Goal: Contribute content: Add original content to the website for others to see

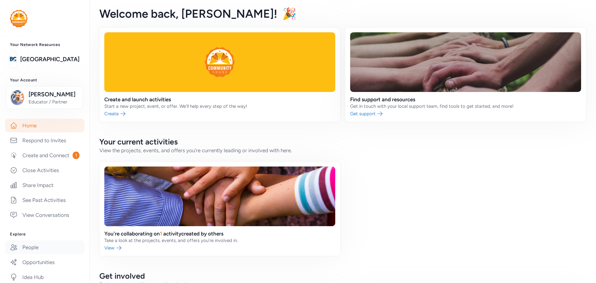
click at [24, 254] on link "People" at bounding box center [44, 247] width 79 height 14
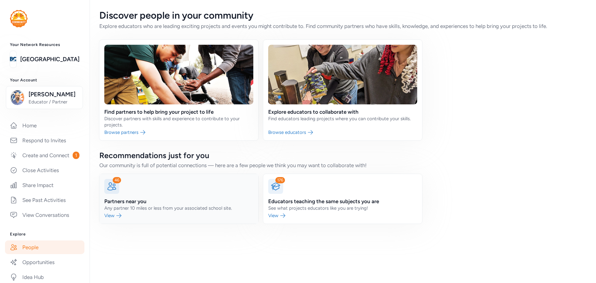
click at [112, 216] on link at bounding box center [178, 199] width 159 height 50
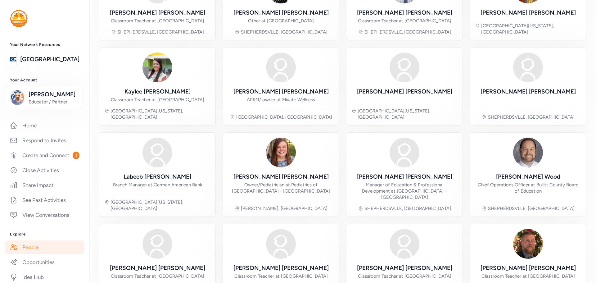
scroll to position [125, 0]
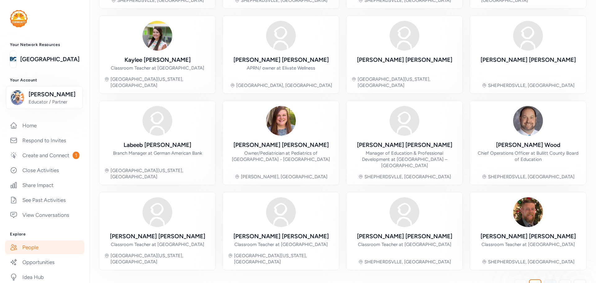
click at [548, 282] on span "2" at bounding box center [549, 285] width 3 height 7
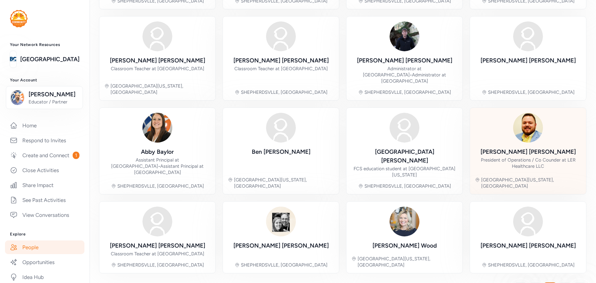
scroll to position [143, 0]
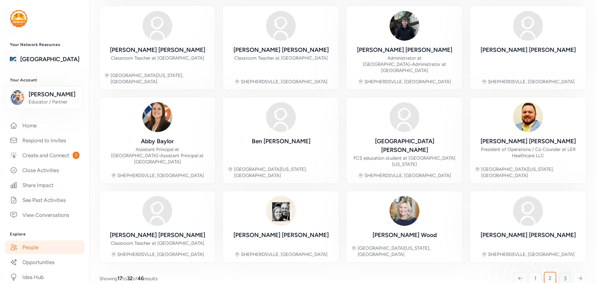
click at [562, 272] on link "3" at bounding box center [565, 278] width 12 height 12
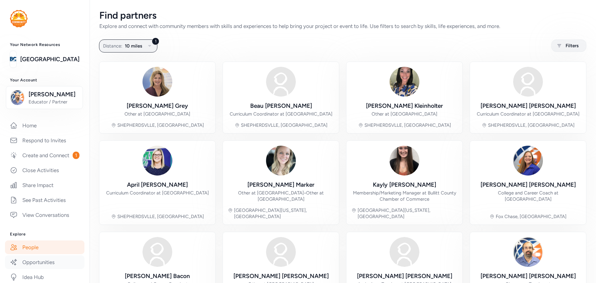
click at [33, 268] on link "Opportunities" at bounding box center [44, 262] width 79 height 14
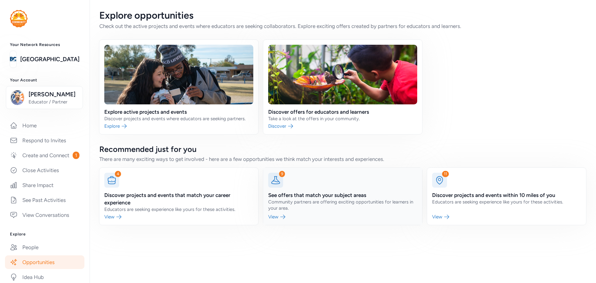
click at [297, 201] on link at bounding box center [342, 196] width 159 height 57
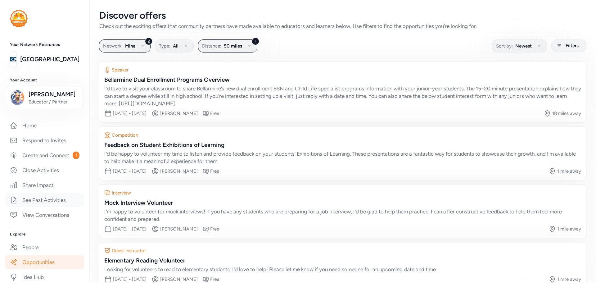
scroll to position [114, 0]
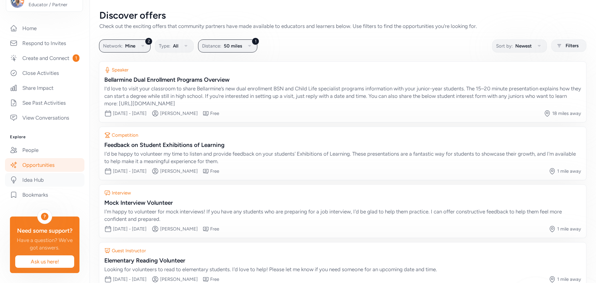
click at [55, 173] on link "Idea Hub" at bounding box center [44, 180] width 79 height 14
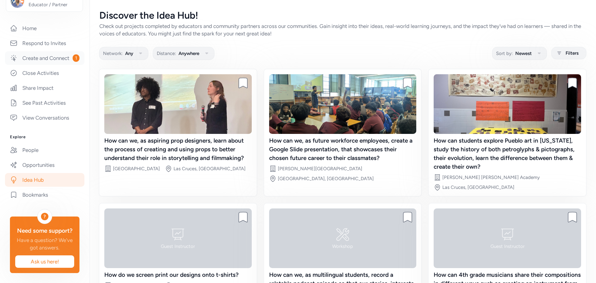
click at [50, 51] on link "Create and Connect 1" at bounding box center [44, 58] width 79 height 14
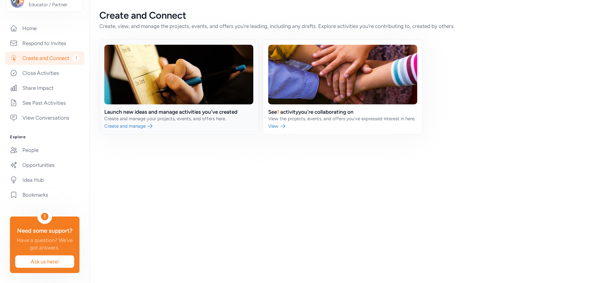
click at [131, 125] on link at bounding box center [178, 87] width 159 height 94
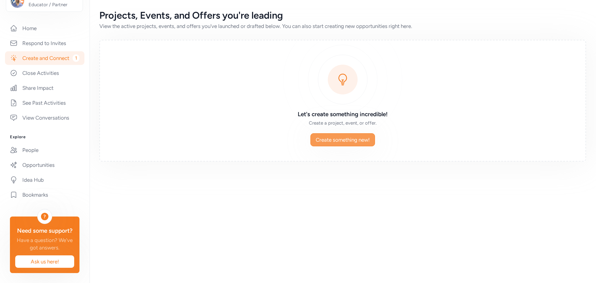
click at [334, 141] on span "Create something new!" at bounding box center [343, 139] width 54 height 7
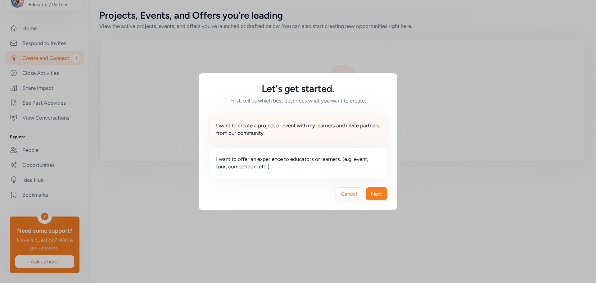
click at [310, 139] on div "I want to create a project or event with my learners and invite partners from o…" at bounding box center [297, 129] width 179 height 30
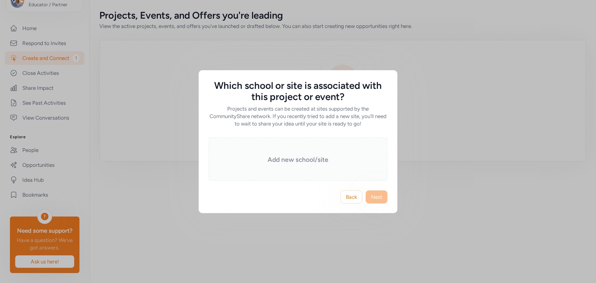
click at [306, 155] on div "Add new school/site" at bounding box center [298, 158] width 179 height 43
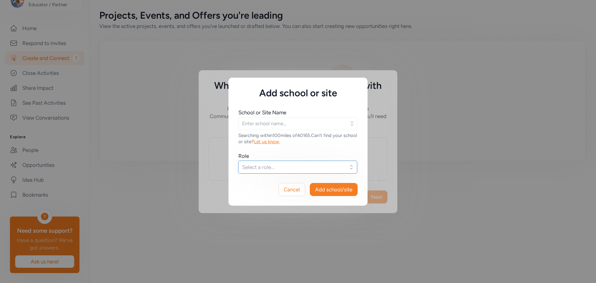
click at [298, 167] on span "Select a role..." at bounding box center [293, 166] width 102 height 7
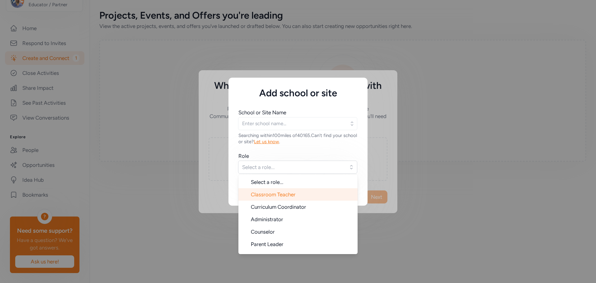
click at [298, 195] on li "Classroom Teacher" at bounding box center [297, 194] width 119 height 12
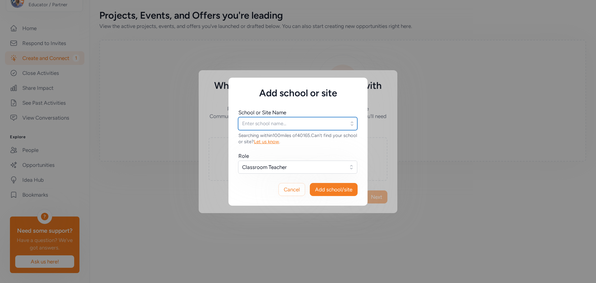
click at [275, 122] on input "text" at bounding box center [297, 123] width 119 height 13
click at [353, 126] on icon "button" at bounding box center [352, 123] width 6 height 6
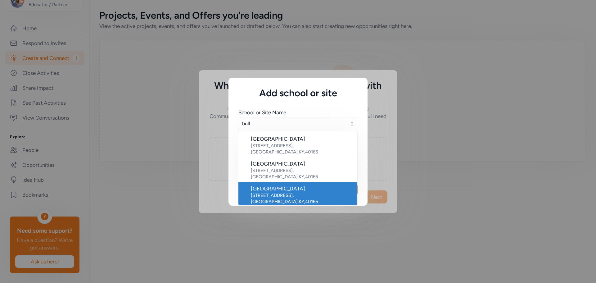
click at [316, 192] on div "[STREET_ADDRESS]" at bounding box center [301, 198] width 101 height 12
type input "[GEOGRAPHIC_DATA]"
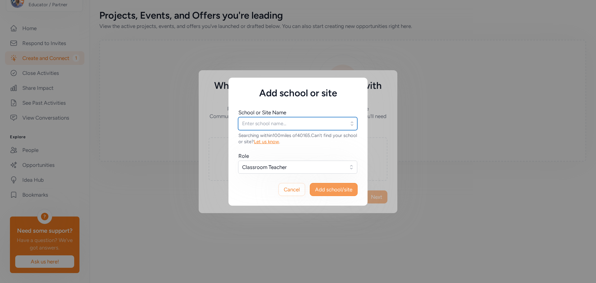
type input "[GEOGRAPHIC_DATA]"
click at [325, 190] on span "Add school/site" at bounding box center [333, 189] width 37 height 7
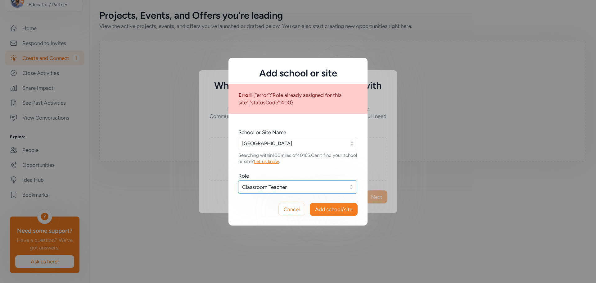
click at [321, 188] on span "Classroom Teacher" at bounding box center [293, 186] width 102 height 7
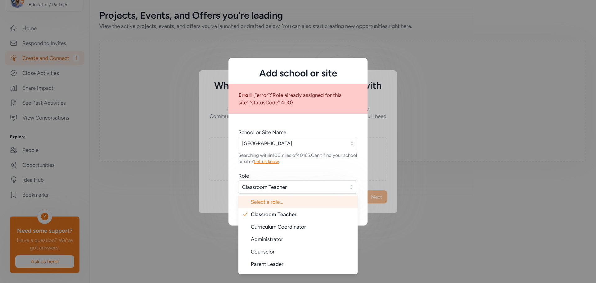
click at [309, 200] on span "Select a role..." at bounding box center [302, 201] width 102 height 7
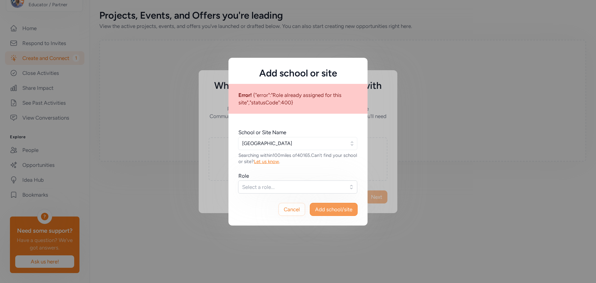
click at [333, 212] on span "Add school/site" at bounding box center [333, 208] width 37 height 7
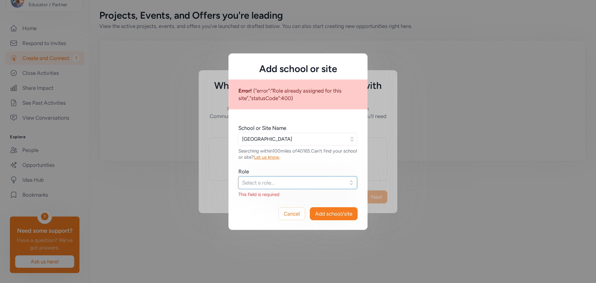
click at [329, 181] on span "Select a role..." at bounding box center [293, 182] width 102 height 7
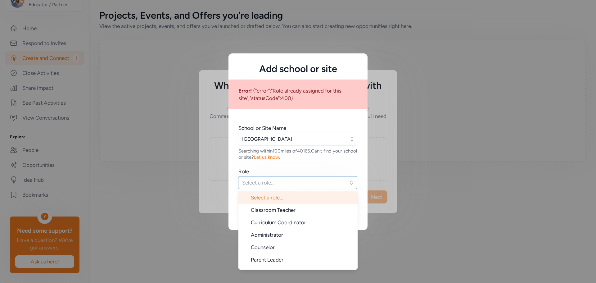
click at [321, 182] on span "Select a role..." at bounding box center [293, 182] width 102 height 7
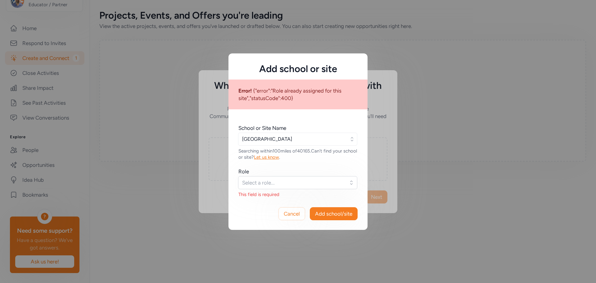
click at [370, 146] on div "Add school or site Error! {"error":"Role already assigned for this site","statu…" at bounding box center [298, 141] width 596 height 283
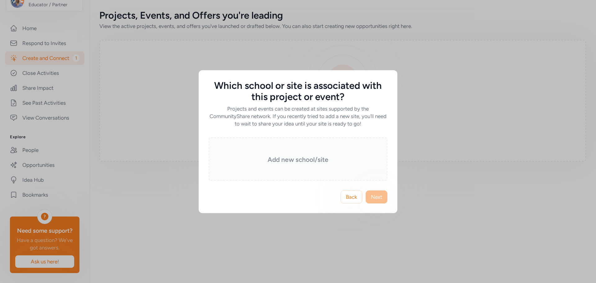
click at [292, 153] on div "Add new school/site" at bounding box center [298, 158] width 179 height 43
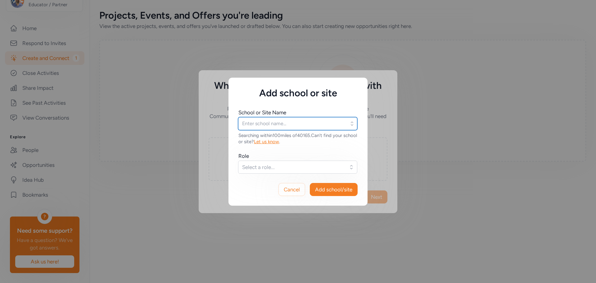
click at [298, 126] on input "text" at bounding box center [297, 123] width 119 height 13
click at [291, 186] on span "Cancel" at bounding box center [292, 189] width 16 height 7
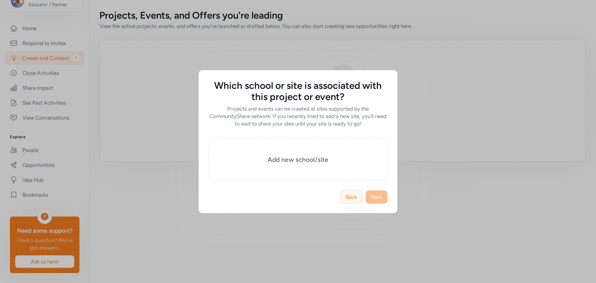
click at [344, 198] on button "Back" at bounding box center [351, 196] width 22 height 13
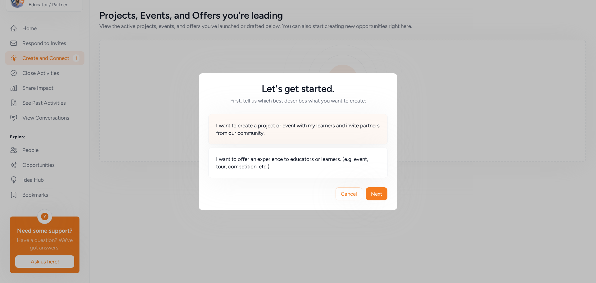
click at [313, 132] on span "I want to create a project or event with my learners and invite partners from o…" at bounding box center [298, 129] width 164 height 15
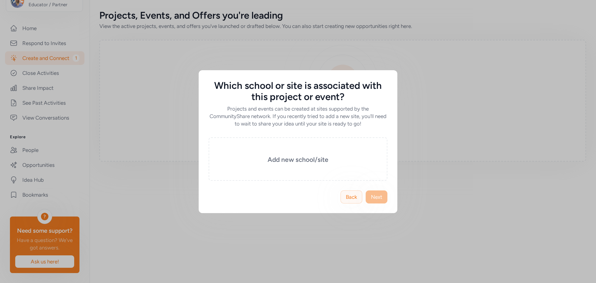
click at [346, 195] on span "Back" at bounding box center [351, 196] width 11 height 7
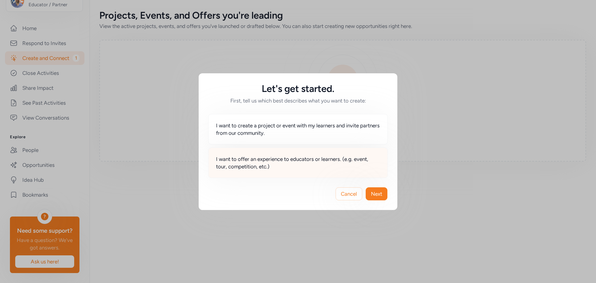
click at [325, 169] on span "I want to offer an experience to educators or learners. (e.g. event, tour, comp…" at bounding box center [298, 162] width 164 height 15
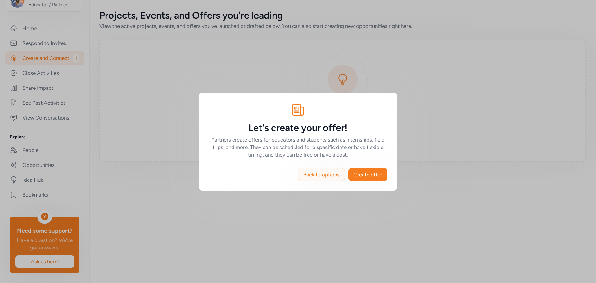
click at [325, 176] on span "Back to options" at bounding box center [321, 174] width 36 height 7
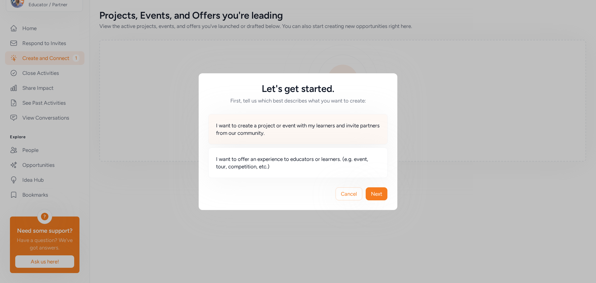
click at [325, 139] on div "I want to create a project or event with my learners and invite partners from o…" at bounding box center [297, 129] width 179 height 30
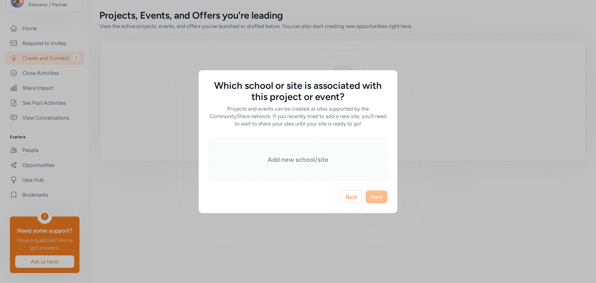
click at [322, 159] on h3 "Add new school/site" at bounding box center [298, 159] width 148 height 9
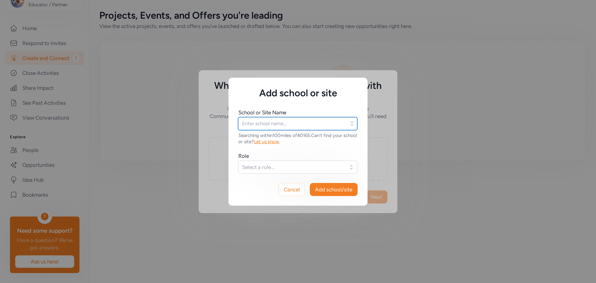
click at [298, 126] on input "text" at bounding box center [297, 123] width 119 height 13
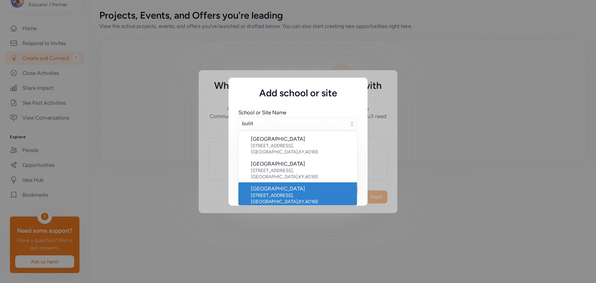
click at [287, 192] on div "[STREET_ADDRESS]" at bounding box center [301, 198] width 101 height 12
type input "[GEOGRAPHIC_DATA]"
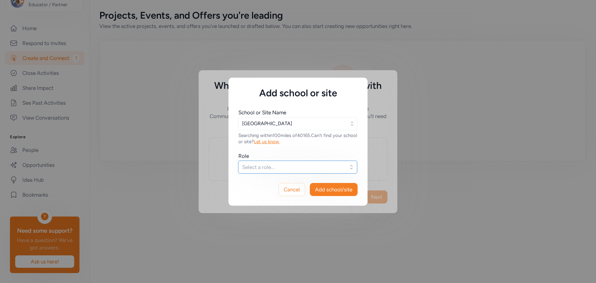
click at [288, 170] on span "Select a role..." at bounding box center [293, 166] width 102 height 7
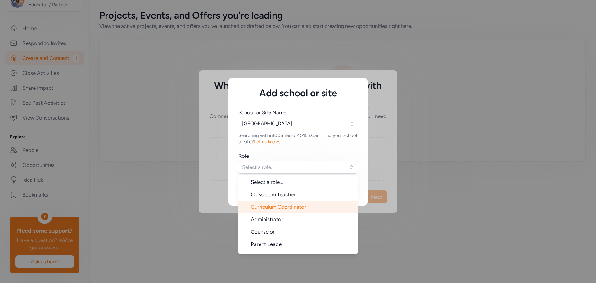
scroll to position [10, 0]
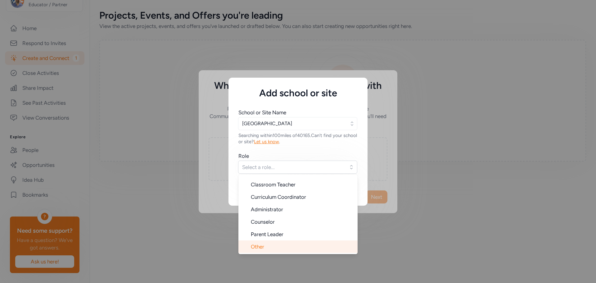
click at [279, 247] on li "Other" at bounding box center [297, 246] width 119 height 12
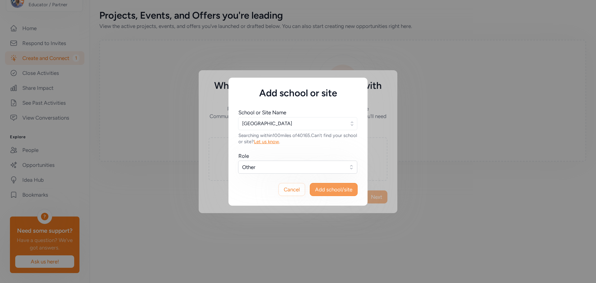
click at [348, 188] on span "Add school/site" at bounding box center [333, 189] width 37 height 7
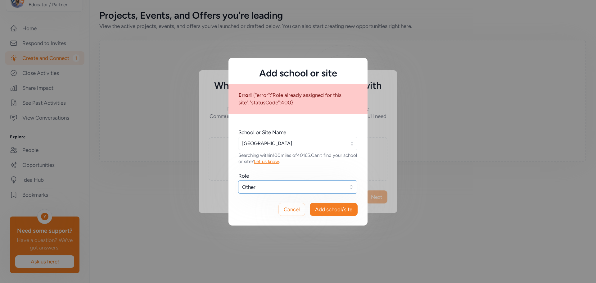
click at [284, 187] on span "Other" at bounding box center [293, 186] width 102 height 7
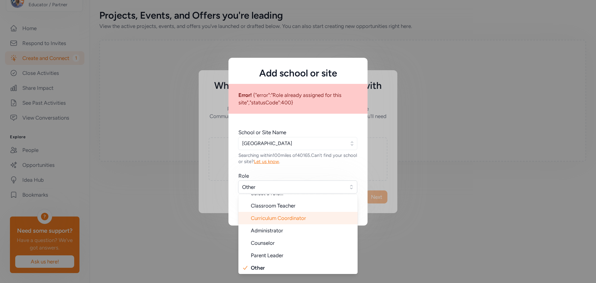
scroll to position [0, 0]
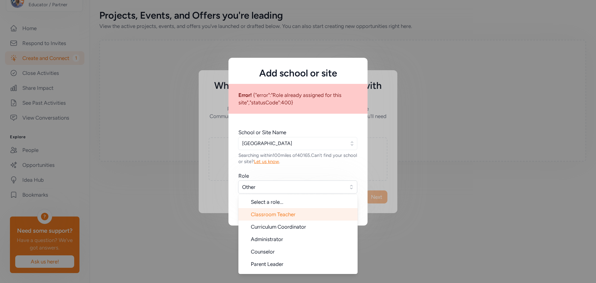
click at [285, 218] on li "Classroom Teacher" at bounding box center [297, 214] width 119 height 12
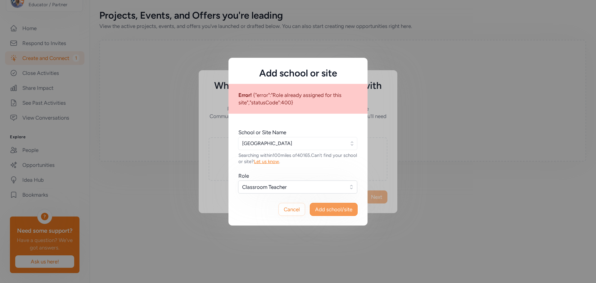
click at [329, 211] on span "Add school/site" at bounding box center [333, 208] width 37 height 7
click at [289, 210] on span "Cancel" at bounding box center [292, 208] width 16 height 7
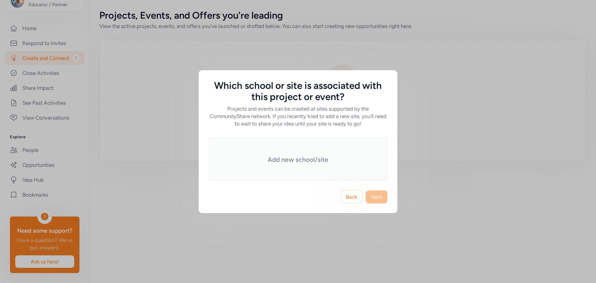
click at [335, 170] on div "Add new school/site" at bounding box center [298, 158] width 179 height 43
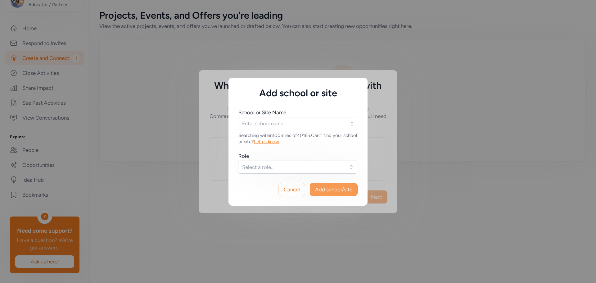
click at [329, 191] on span "Add school/site" at bounding box center [333, 189] width 37 height 7
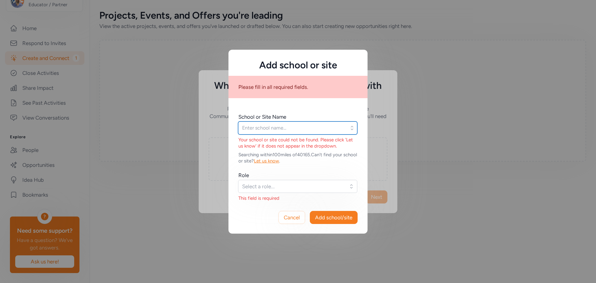
click at [287, 132] on input "text" at bounding box center [297, 127] width 119 height 13
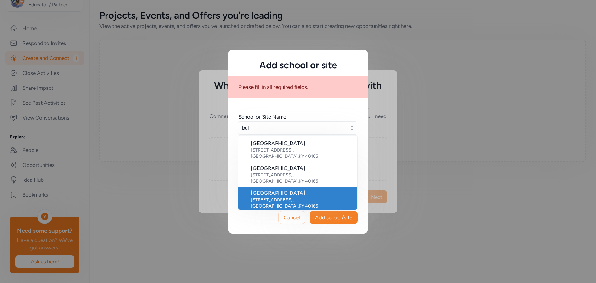
click at [278, 189] on div "[GEOGRAPHIC_DATA]" at bounding box center [301, 192] width 101 height 7
type input "[GEOGRAPHIC_DATA]"
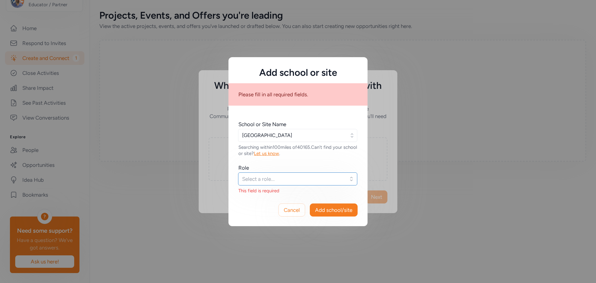
click at [279, 181] on span "Select a role..." at bounding box center [293, 178] width 102 height 7
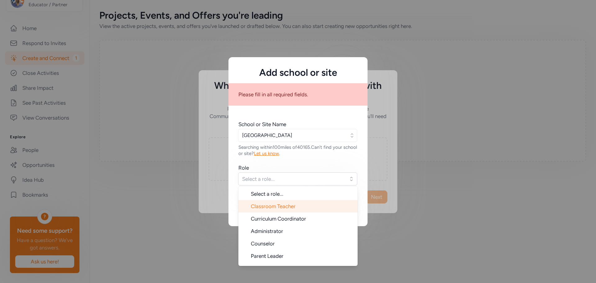
click at [282, 210] on li "Classroom Teacher" at bounding box center [297, 206] width 119 height 12
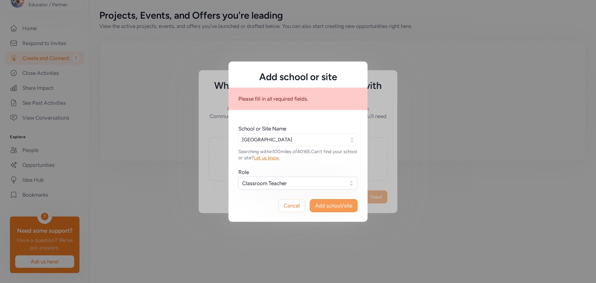
click at [336, 201] on button "Add school/site" at bounding box center [334, 205] width 48 height 13
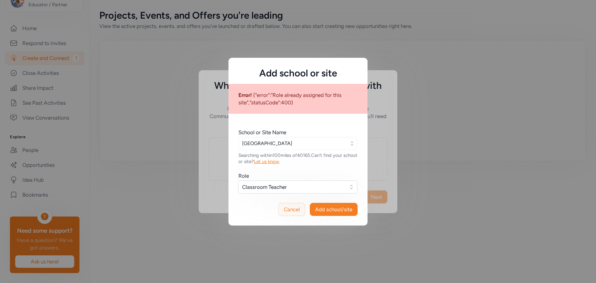
click at [280, 212] on button "Cancel" at bounding box center [291, 209] width 27 height 13
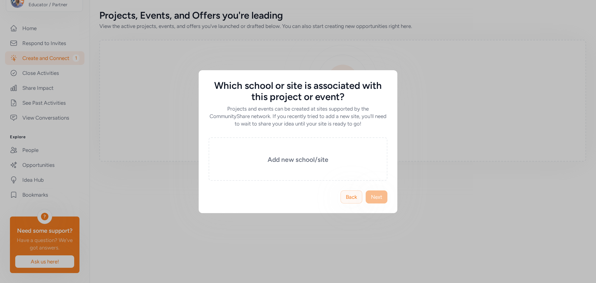
click at [351, 198] on span "Back" at bounding box center [351, 196] width 11 height 7
